Goal: Information Seeking & Learning: Learn about a topic

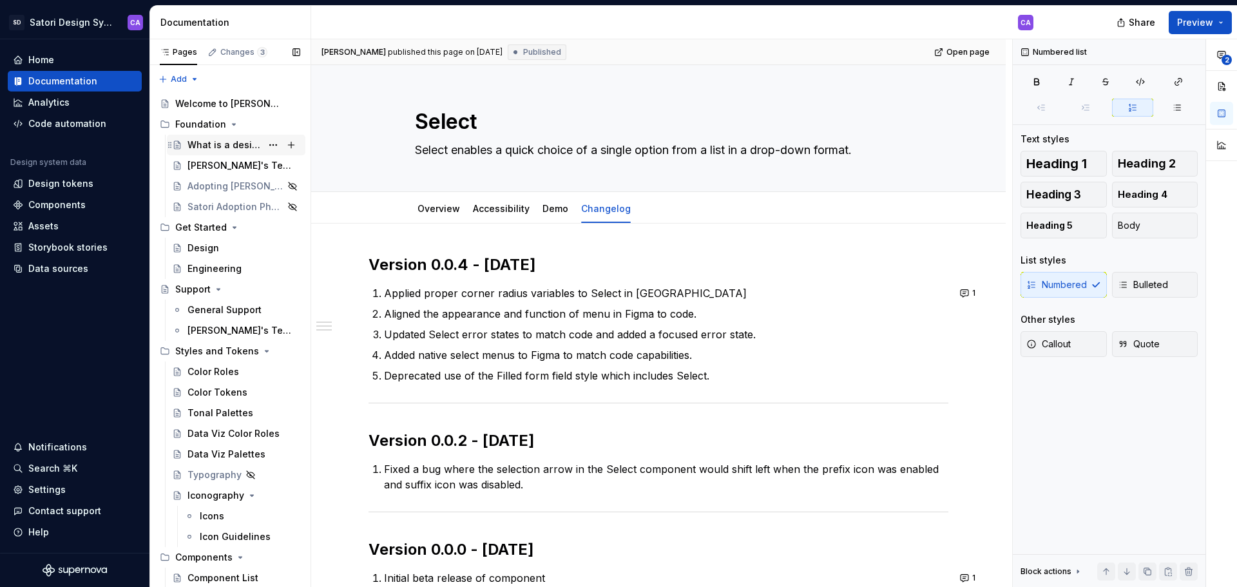
click at [243, 145] on div "What is a design system?" at bounding box center [224, 144] width 74 height 13
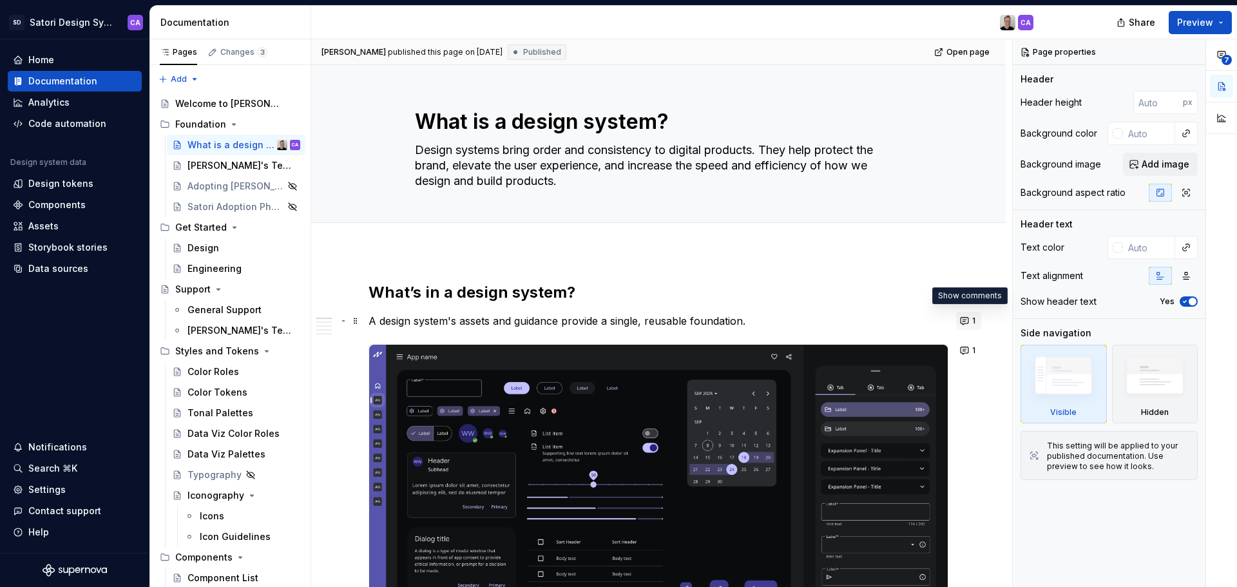
click at [962, 314] on button "1" at bounding box center [968, 321] width 25 height 18
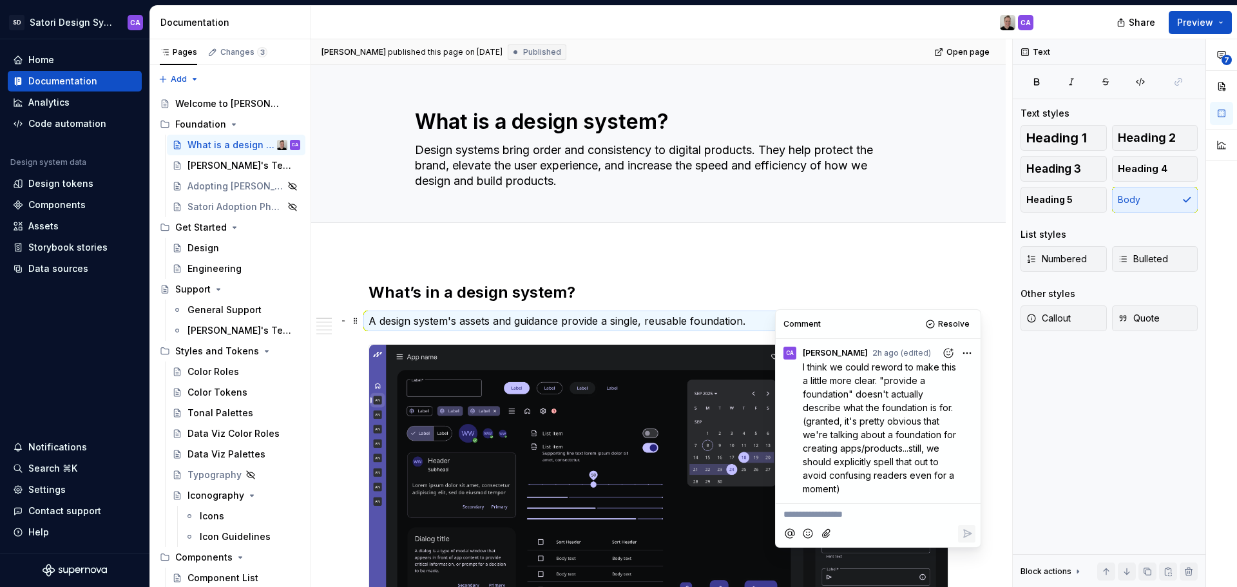
scroll to position [64, 0]
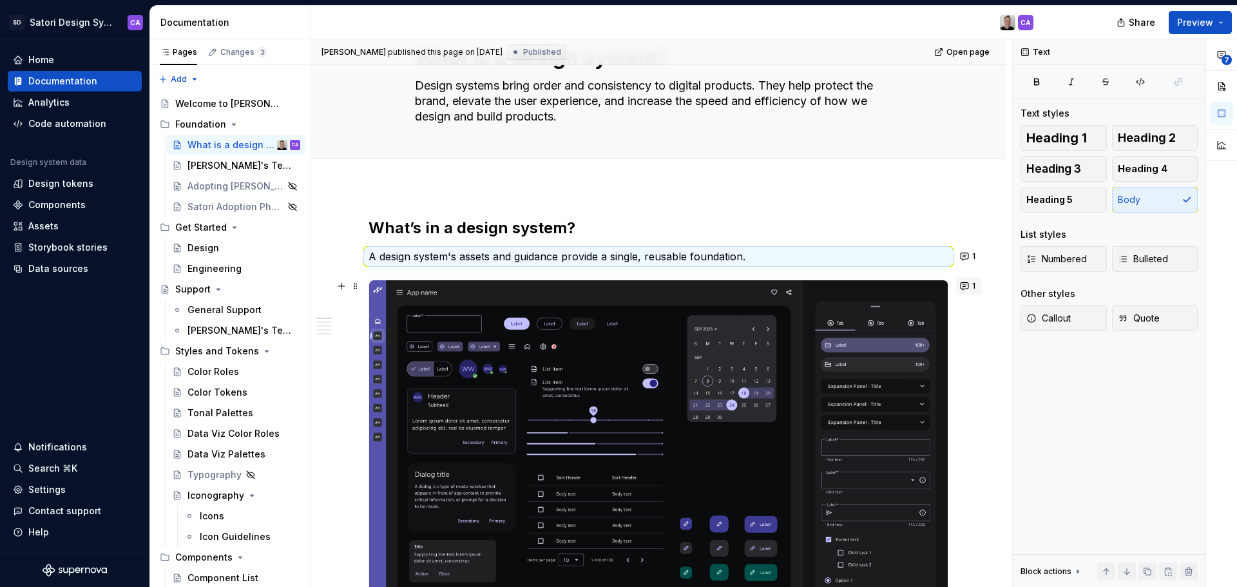
click at [969, 285] on button "1" at bounding box center [968, 286] width 25 height 18
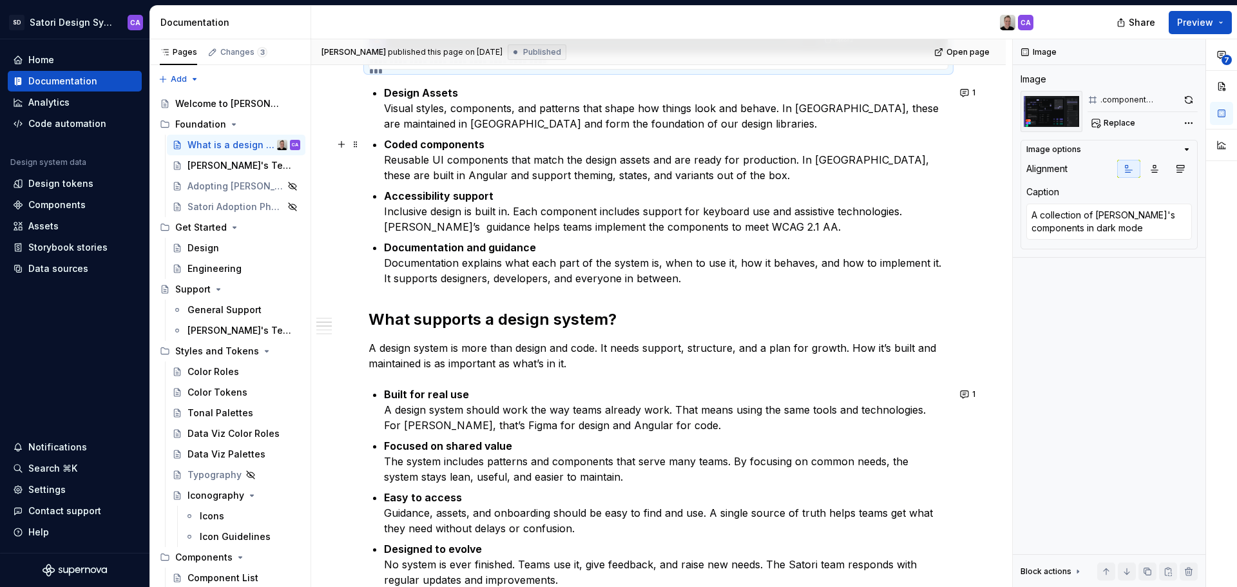
scroll to position [773, 0]
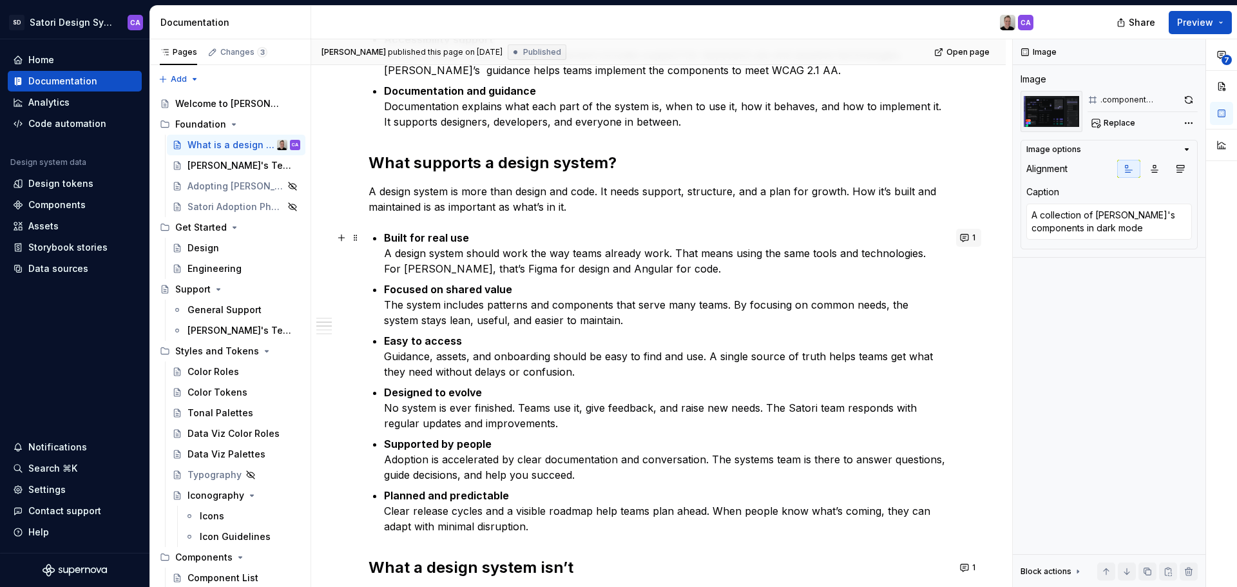
click at [967, 242] on button "1" at bounding box center [968, 238] width 25 height 18
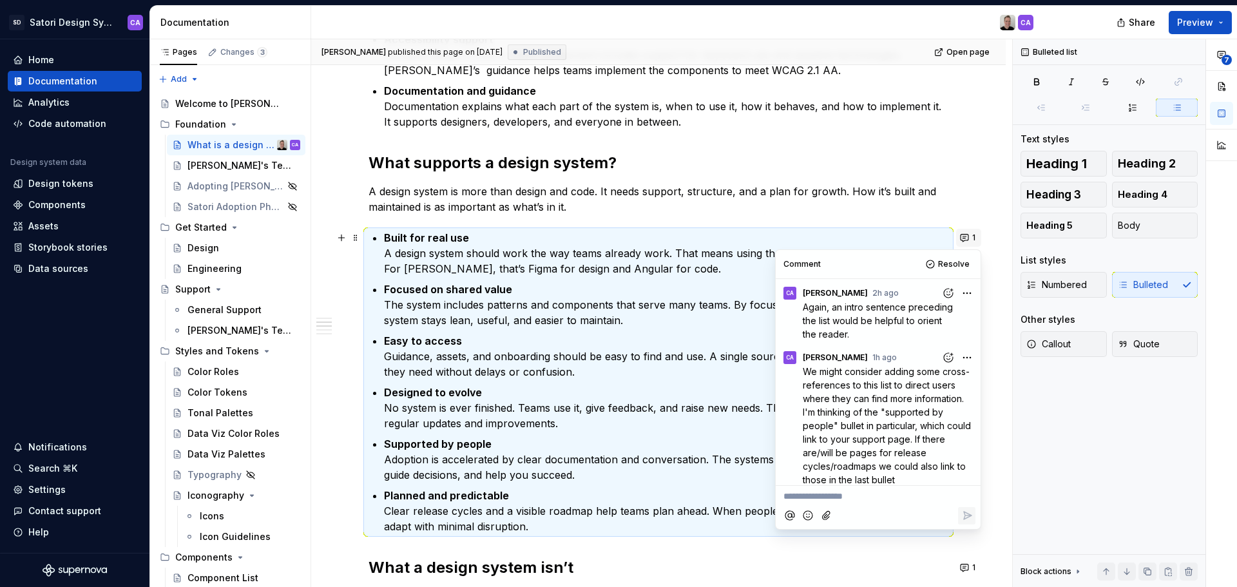
scroll to position [21, 0]
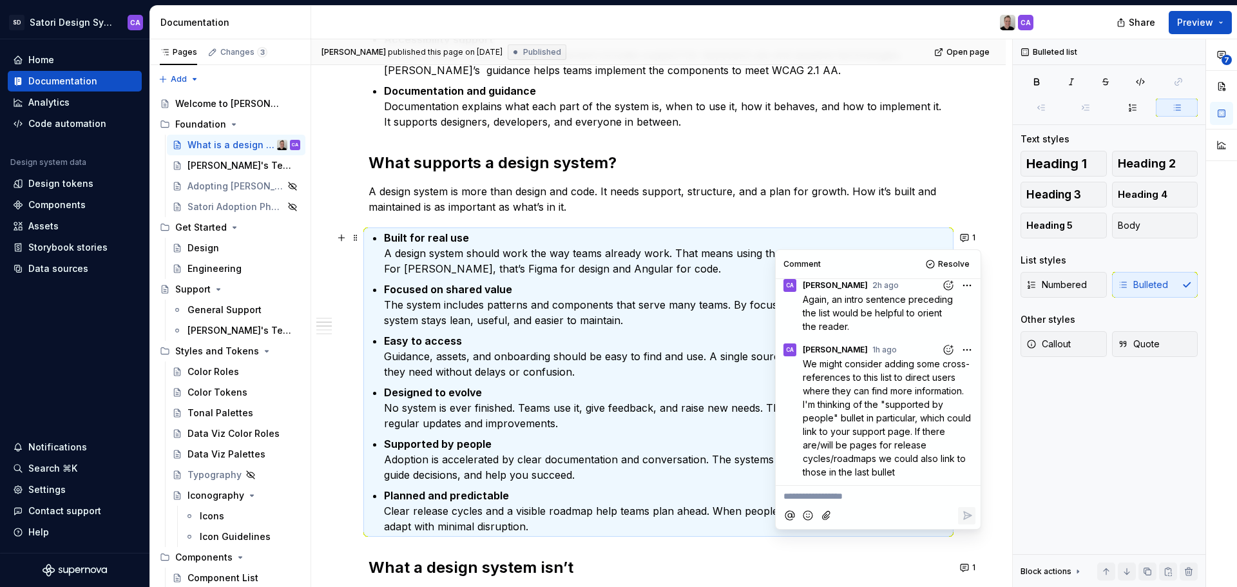
click at [1004, 180] on div "**********" at bounding box center [658, 498] width 694 height 2041
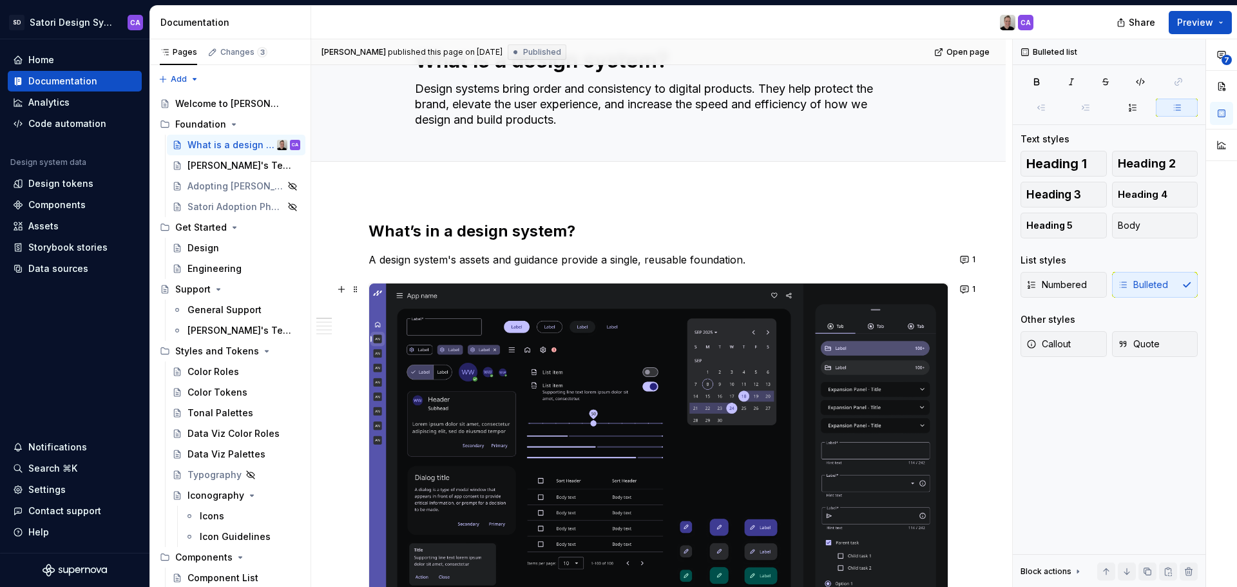
scroll to position [0, 0]
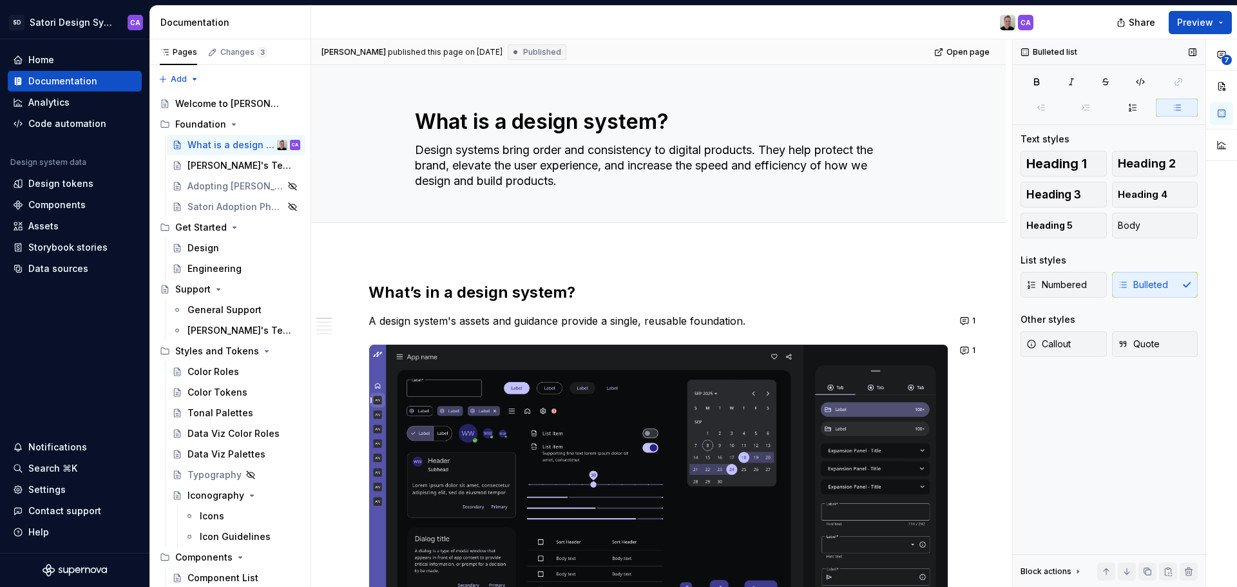
type textarea "*"
